Goal: Information Seeking & Learning: Learn about a topic

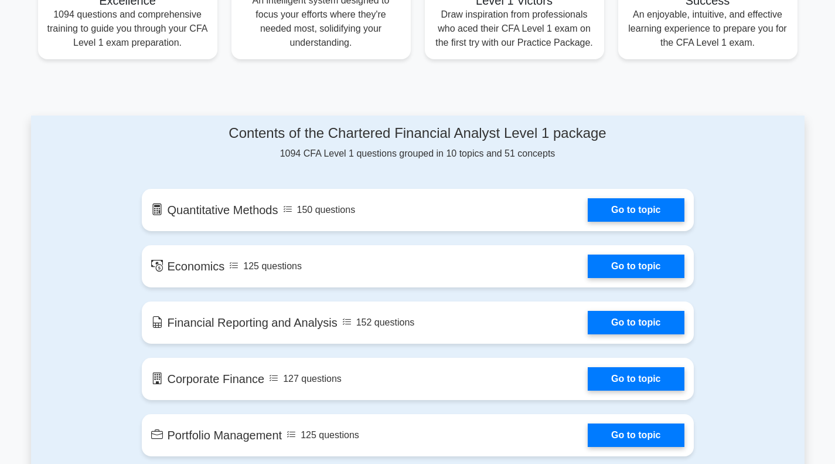
scroll to position [656, 0]
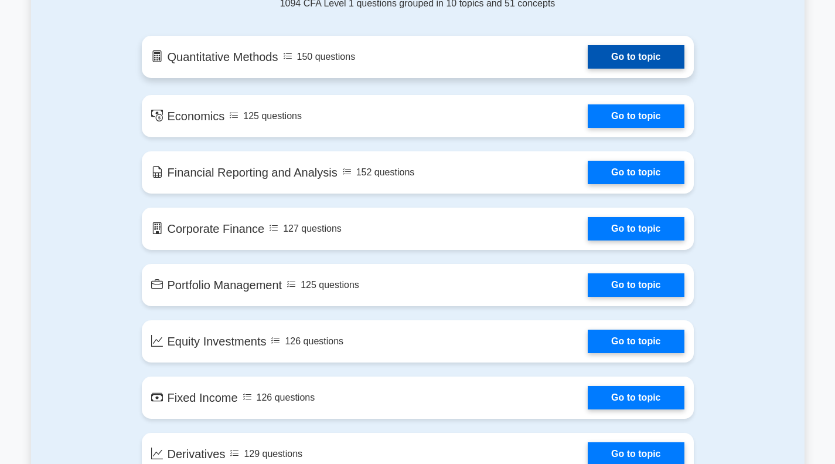
click at [620, 62] on link "Go to topic" at bounding box center [636, 56] width 96 height 23
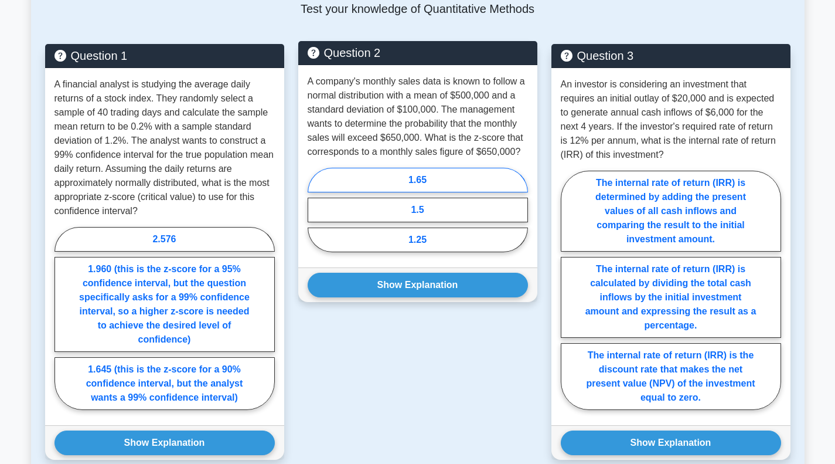
scroll to position [571, 0]
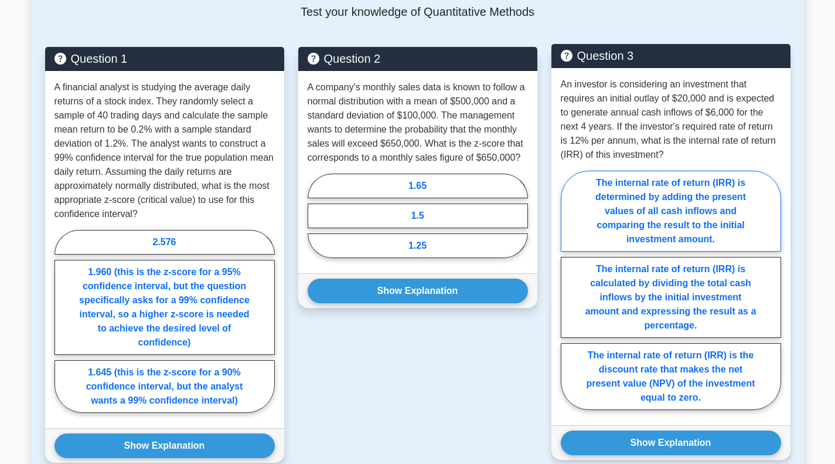
click at [729, 226] on label "The internal rate of return (IRR) is determined by adding the present values of…" at bounding box center [671, 211] width 220 height 81
click at [568, 289] on input "The internal rate of return (IRR) is determined by adding the present values of…" at bounding box center [565, 293] width 8 height 8
radio input "true"
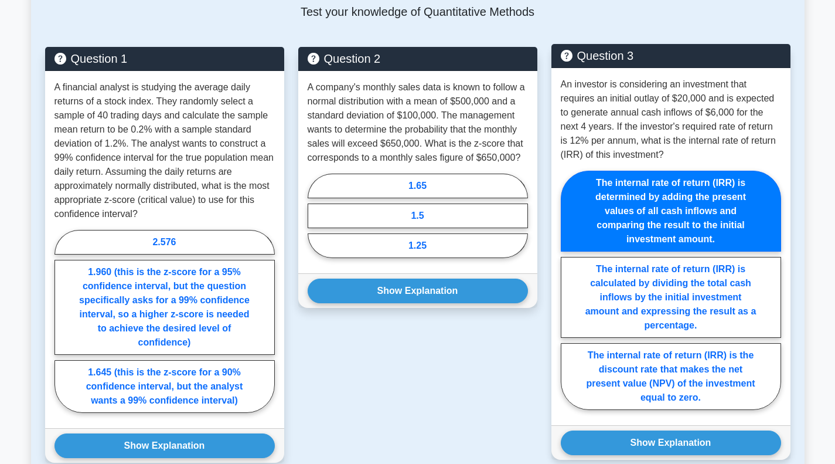
scroll to position [624, 0]
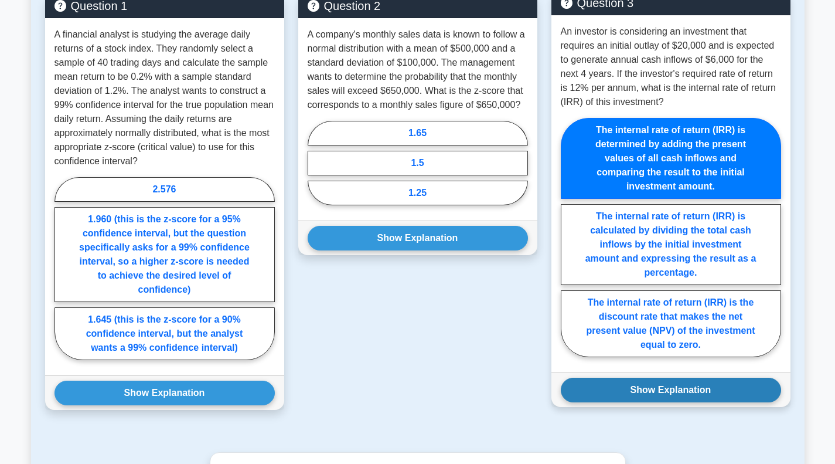
click at [723, 394] on button "Show Explanation" at bounding box center [671, 389] width 220 height 25
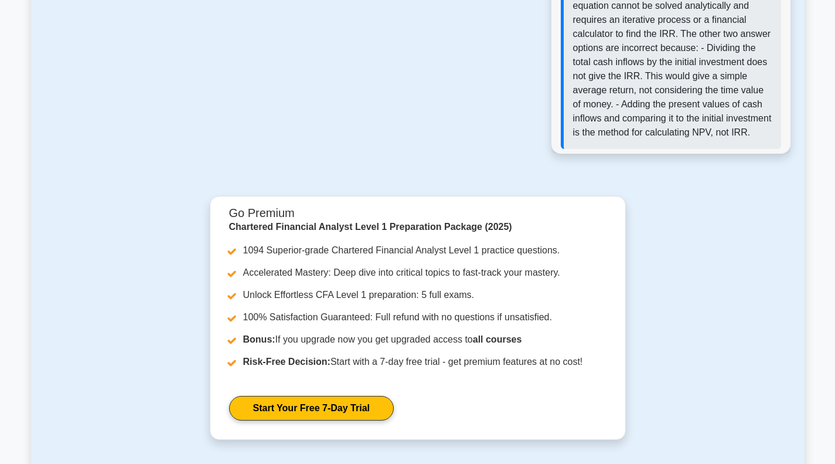
scroll to position [1451, 0]
